Goal: Transaction & Acquisition: Purchase product/service

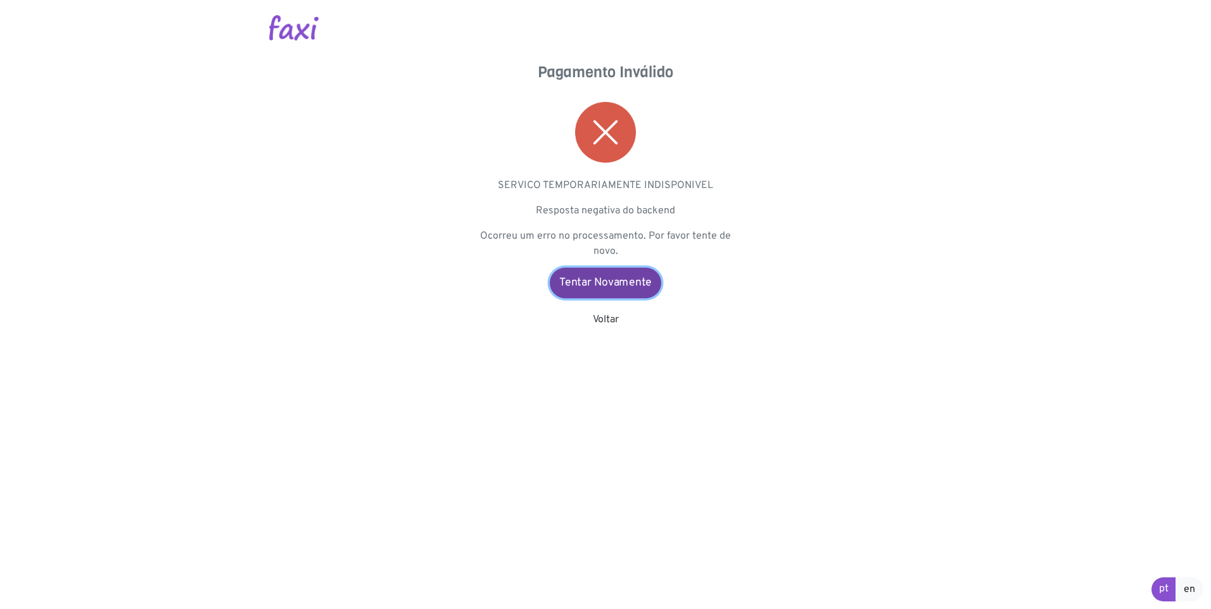
click at [595, 279] on link "Tentar Novamente" at bounding box center [605, 283] width 111 height 30
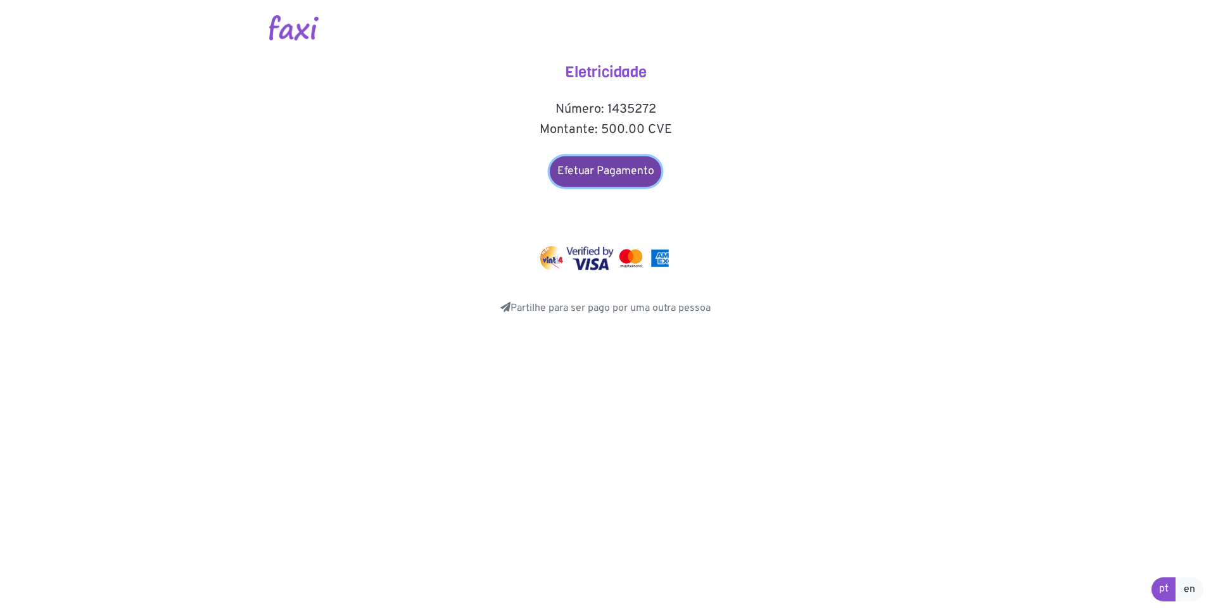
click at [636, 177] on link "Efetuar Pagamento" at bounding box center [605, 171] width 111 height 30
